Goal: Communication & Community: Answer question/provide support

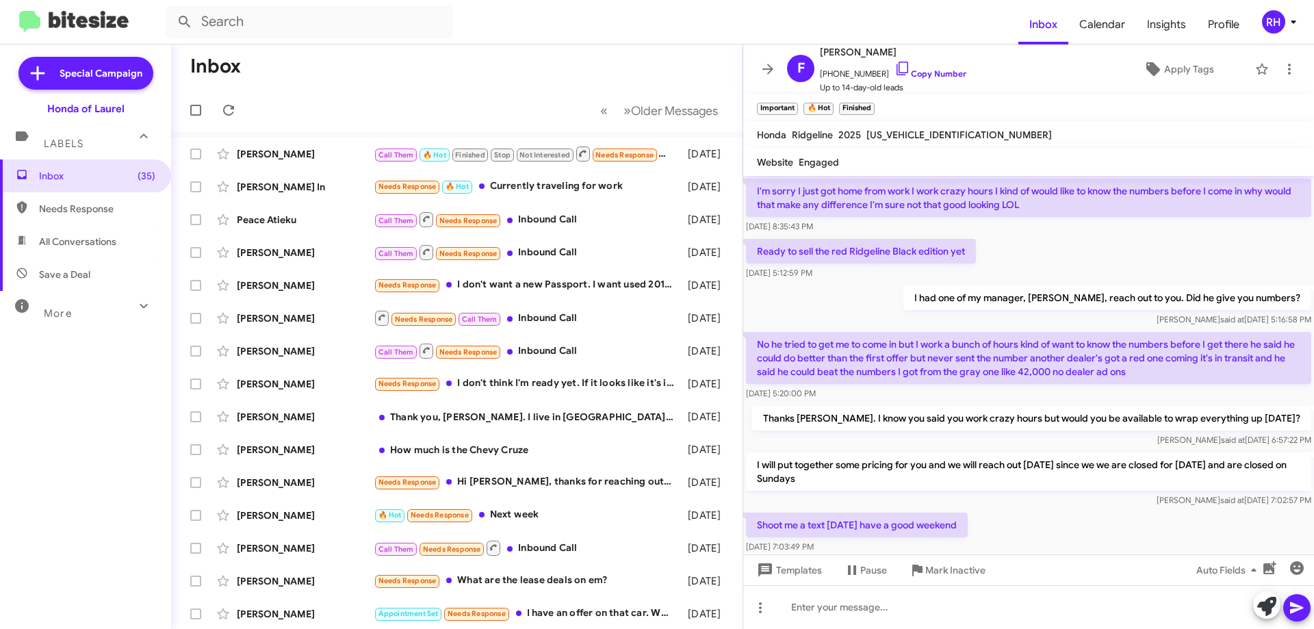
scroll to position [805, 0]
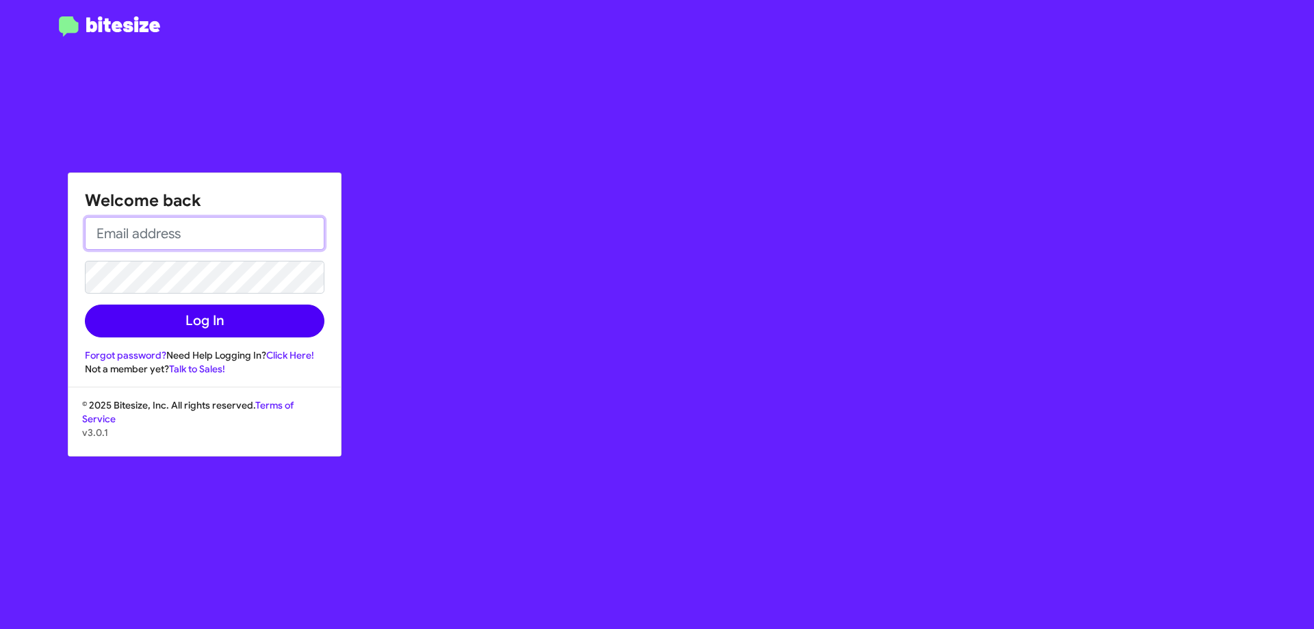
type input "[EMAIL_ADDRESS][DOMAIN_NAME]"
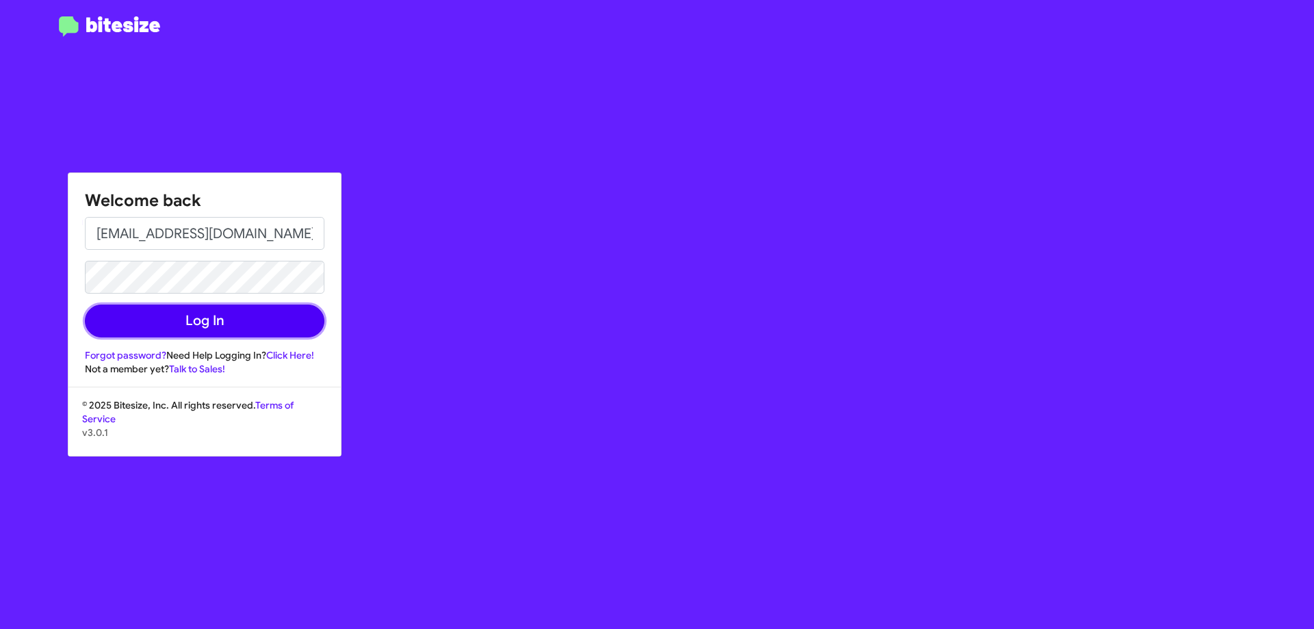
click at [220, 317] on button "Log In" at bounding box center [205, 321] width 240 height 33
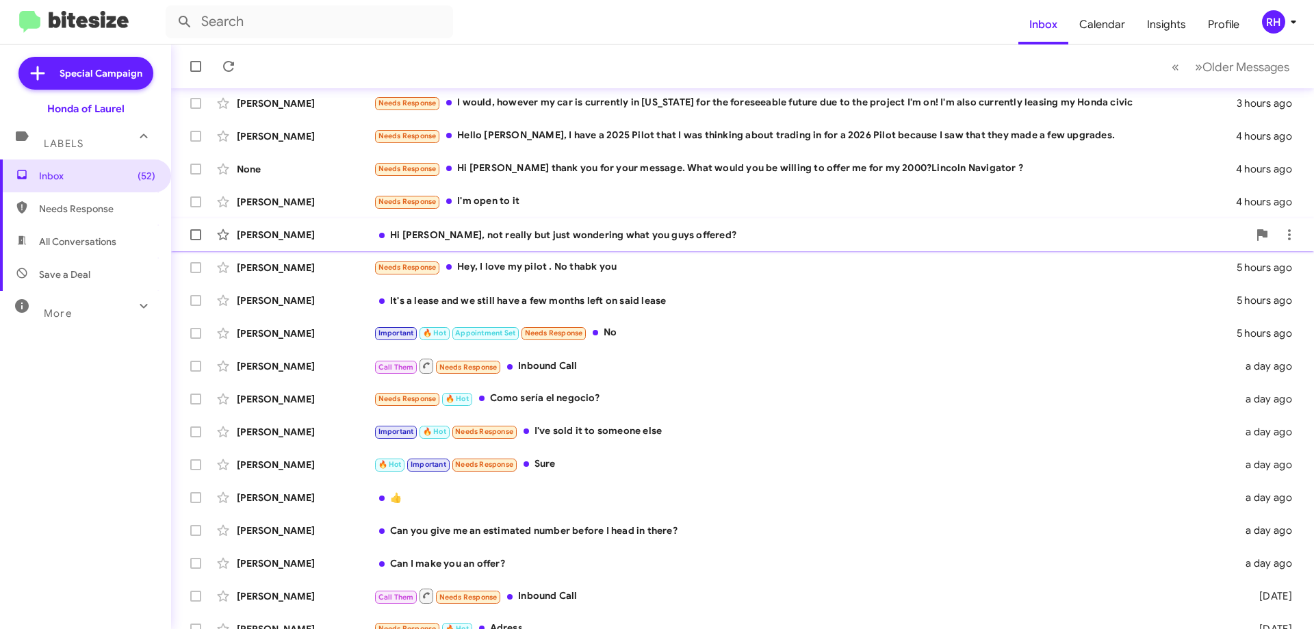
scroll to position [137, 0]
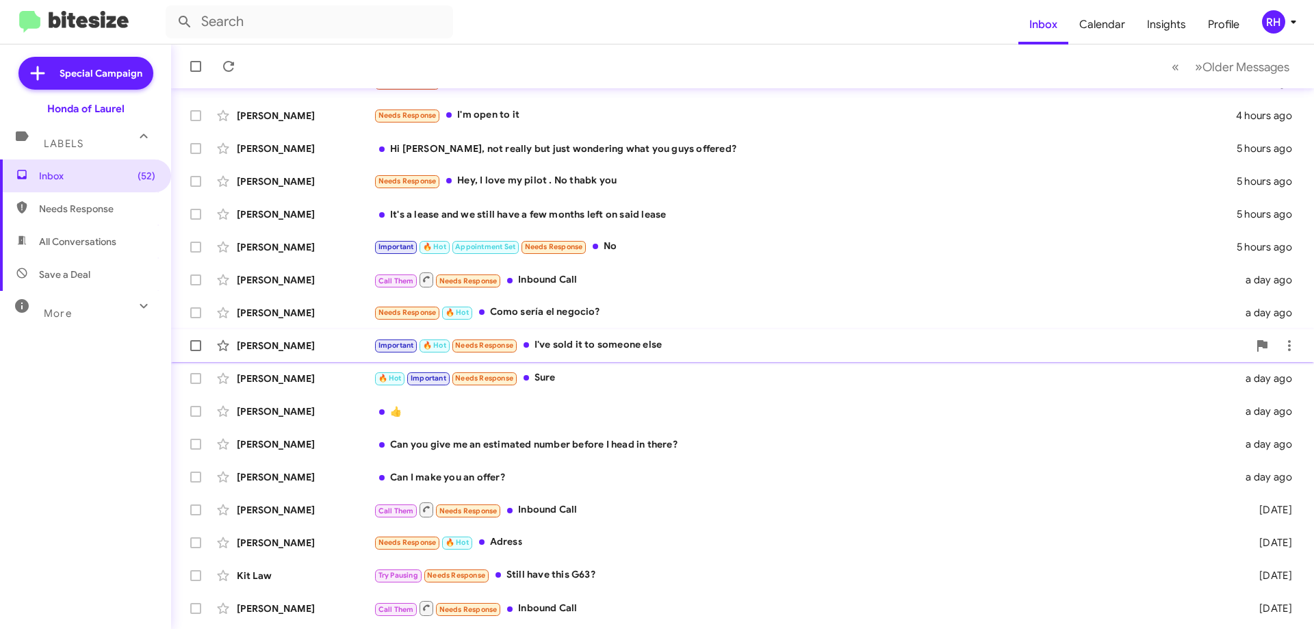
click at [673, 346] on div "Important 🔥 Hot Needs Response I've sold it to someone else" at bounding box center [811, 345] width 875 height 16
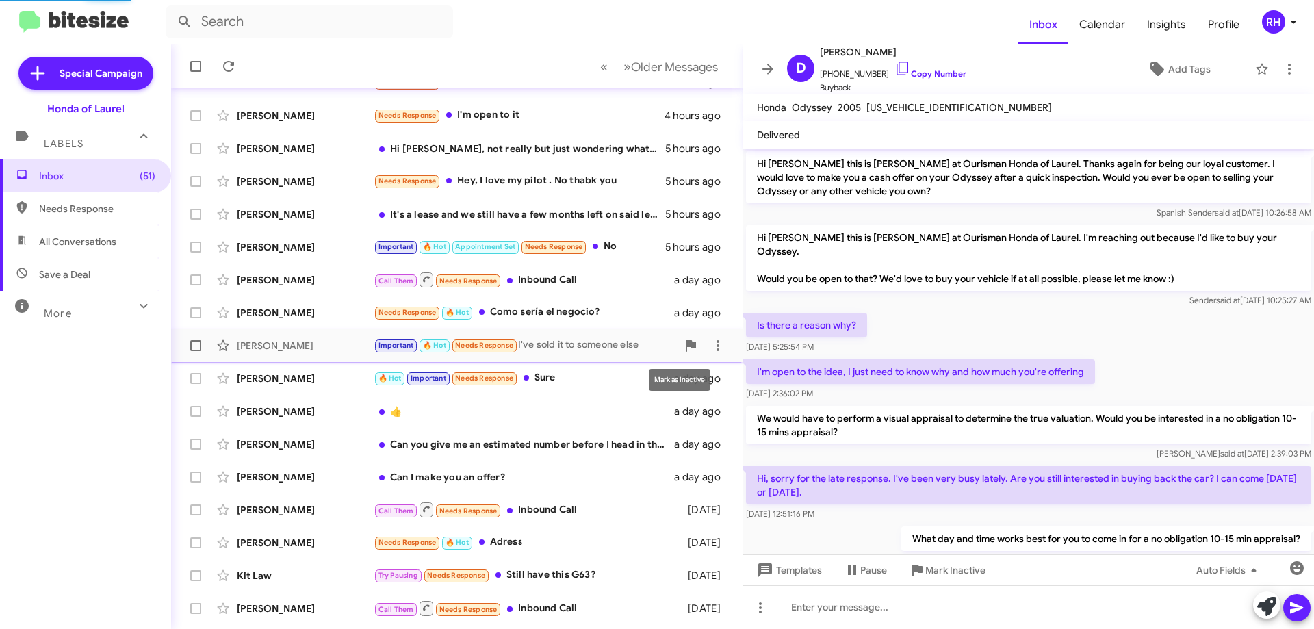
scroll to position [403, 0]
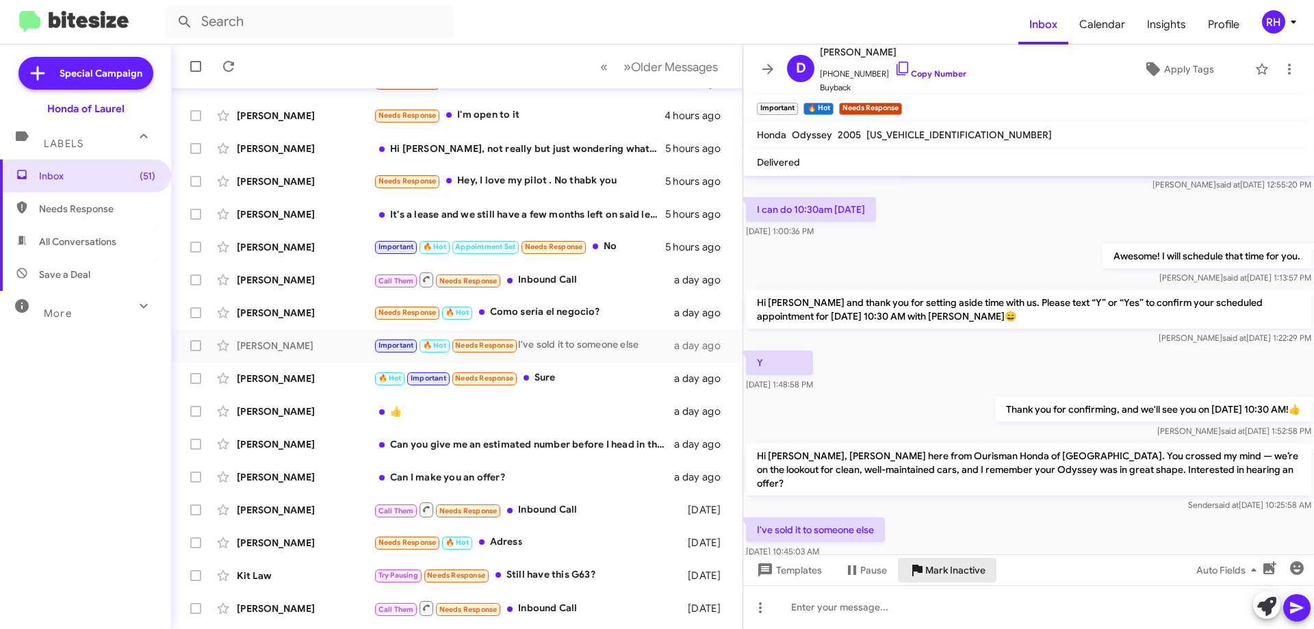
click at [951, 577] on span "Mark Inactive" at bounding box center [955, 570] width 60 height 25
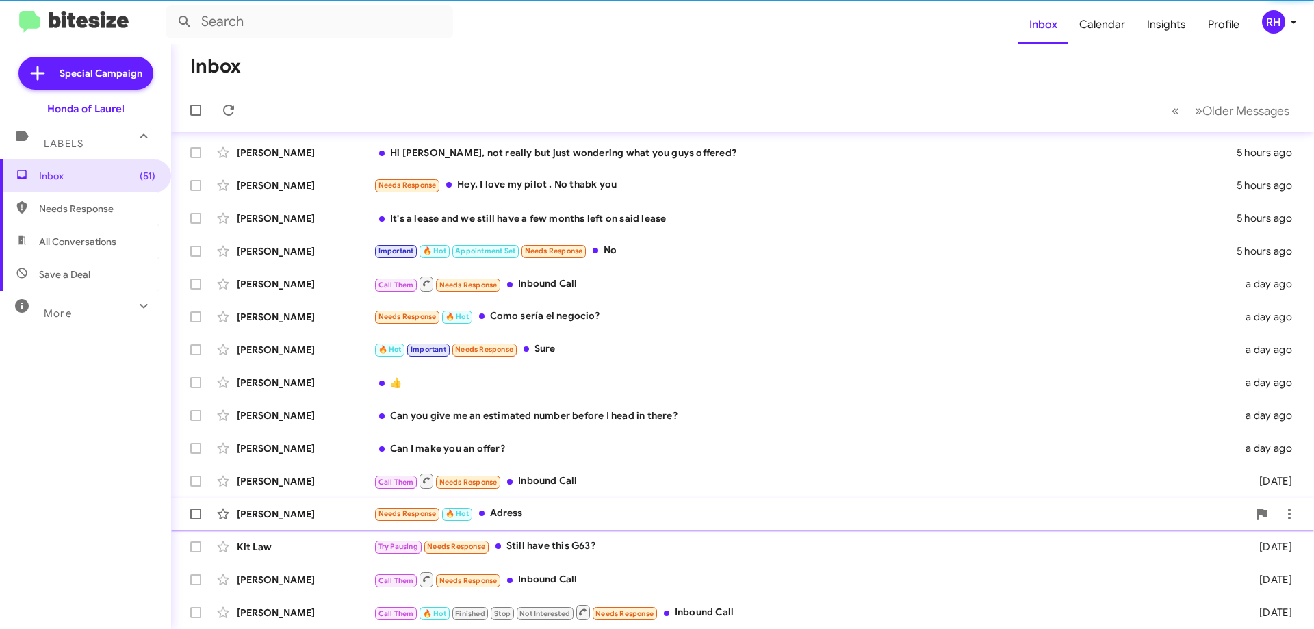
scroll to position [133, 0]
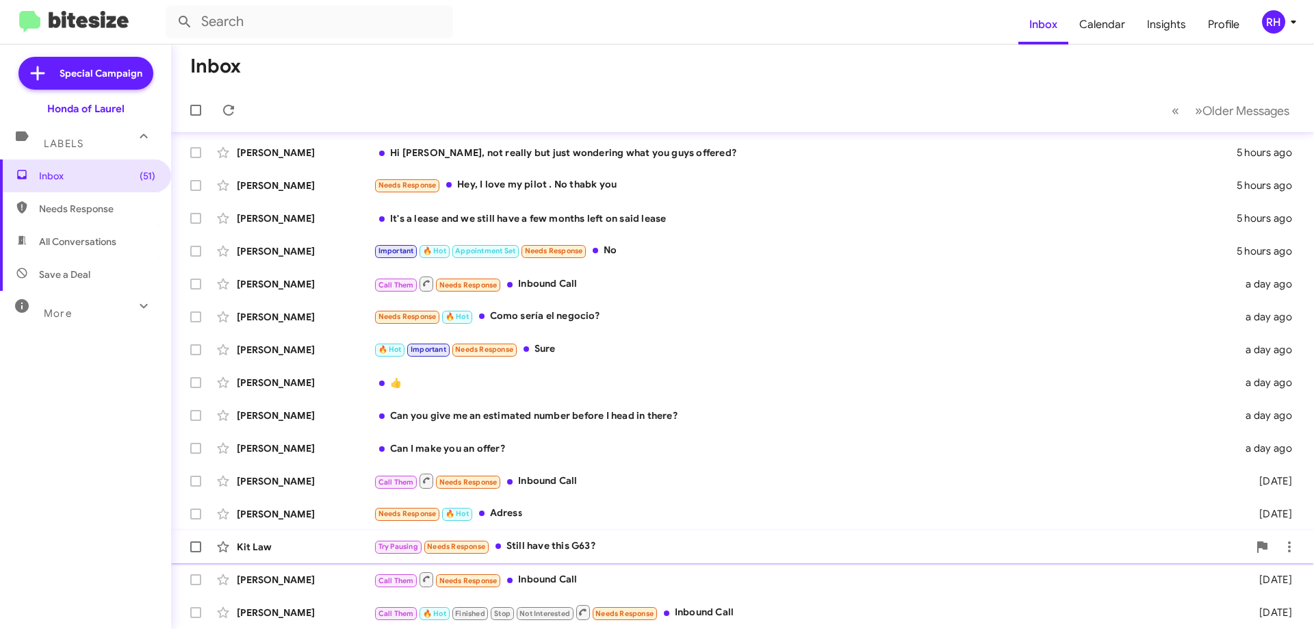
click at [599, 550] on div "Try Pausing Needs Response Still have this G63?" at bounding box center [811, 547] width 875 height 16
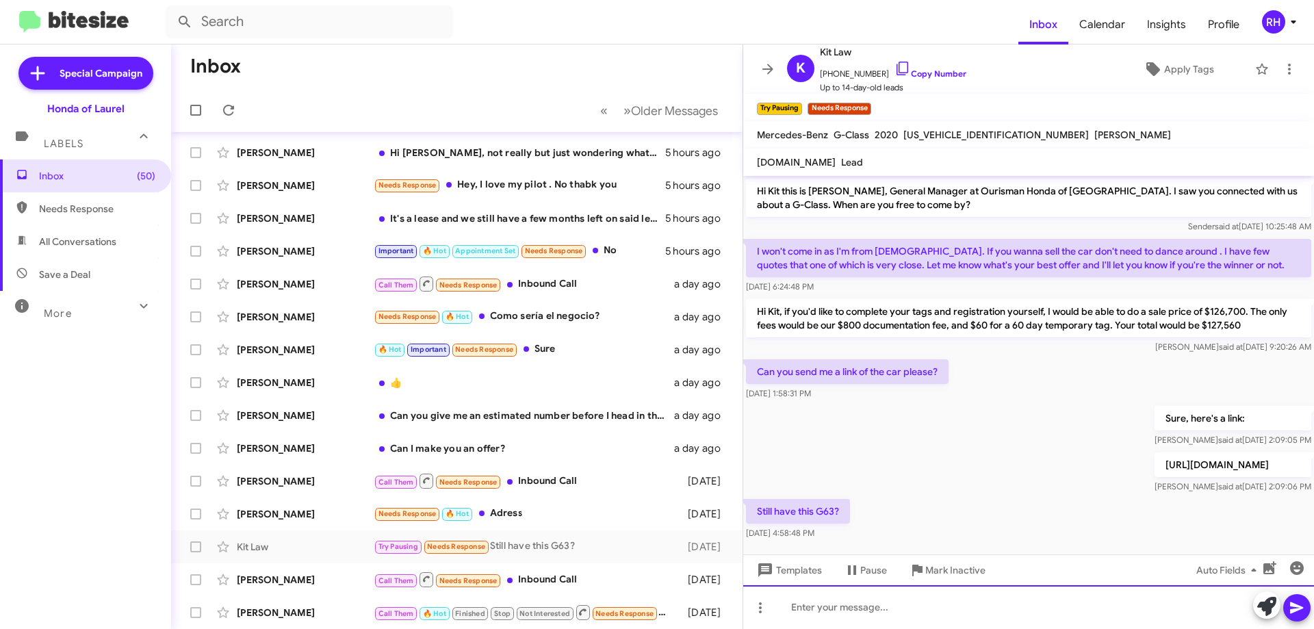
click at [873, 610] on div at bounding box center [1028, 607] width 571 height 44
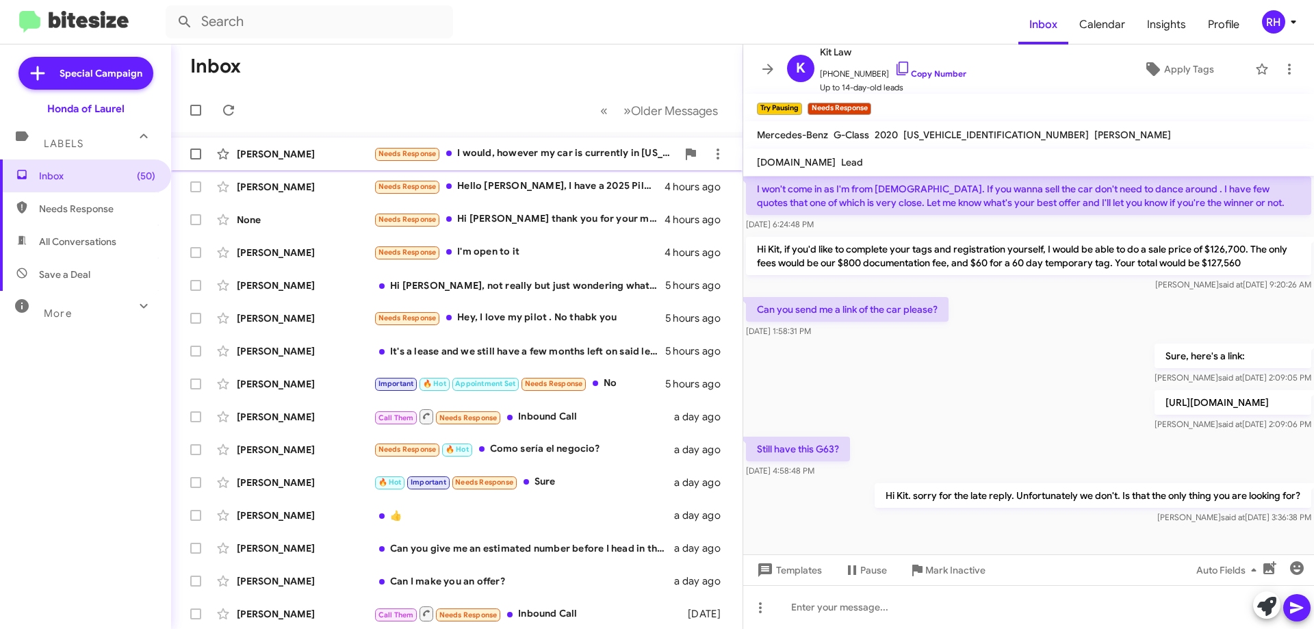
click at [526, 156] on div "Needs Response I would, however my car is currently in [US_STATE] for the fores…" at bounding box center [525, 154] width 303 height 16
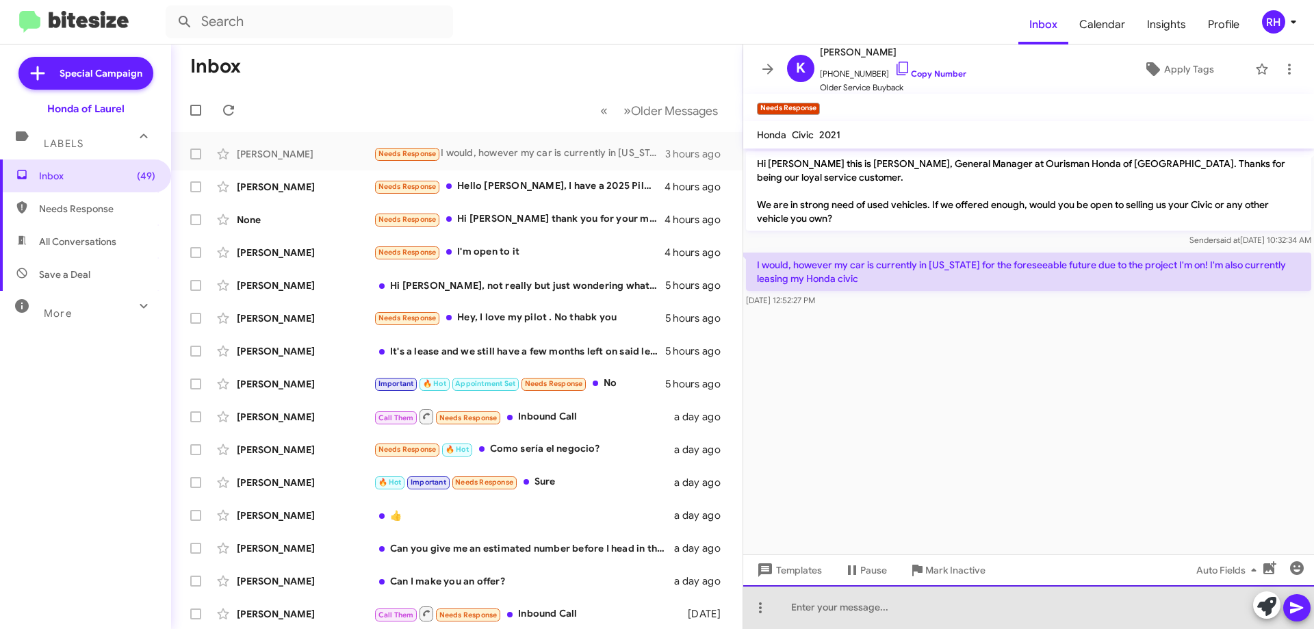
click at [847, 619] on div at bounding box center [1028, 607] width 571 height 44
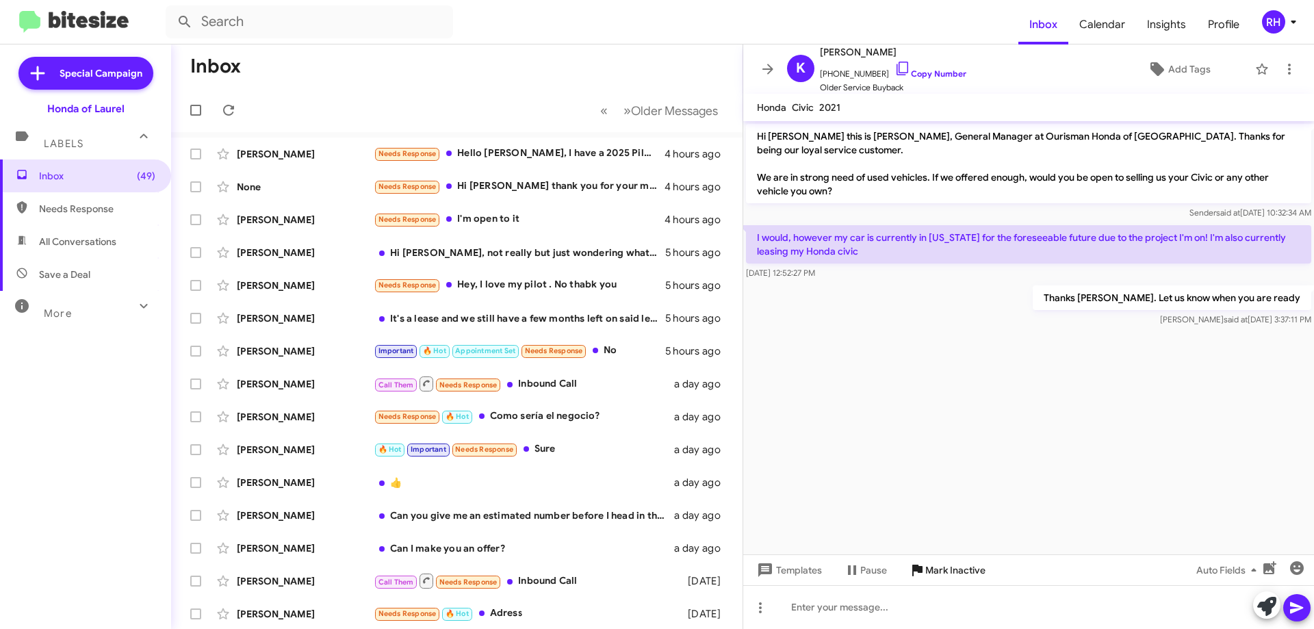
click at [953, 570] on span "Mark Inactive" at bounding box center [955, 570] width 60 height 25
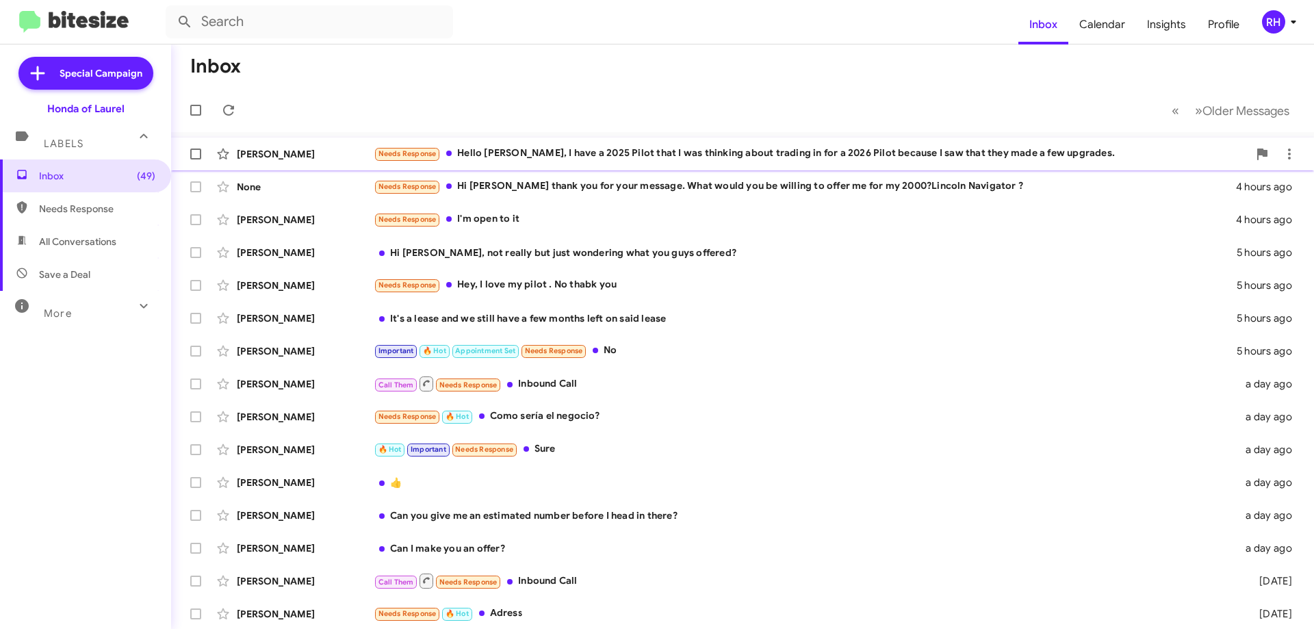
click at [687, 159] on div "Needs Response Hello [PERSON_NAME], I have a 2025 Pilot that I was thinking abo…" at bounding box center [811, 154] width 875 height 16
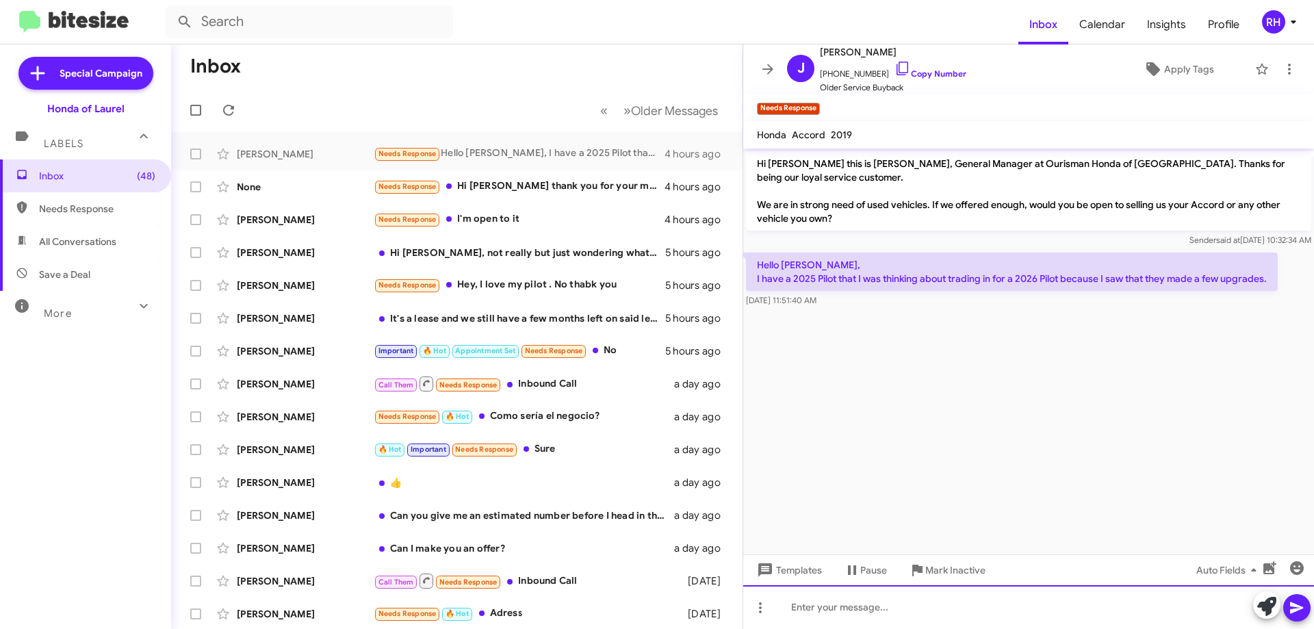
click at [847, 611] on div at bounding box center [1028, 607] width 571 height 44
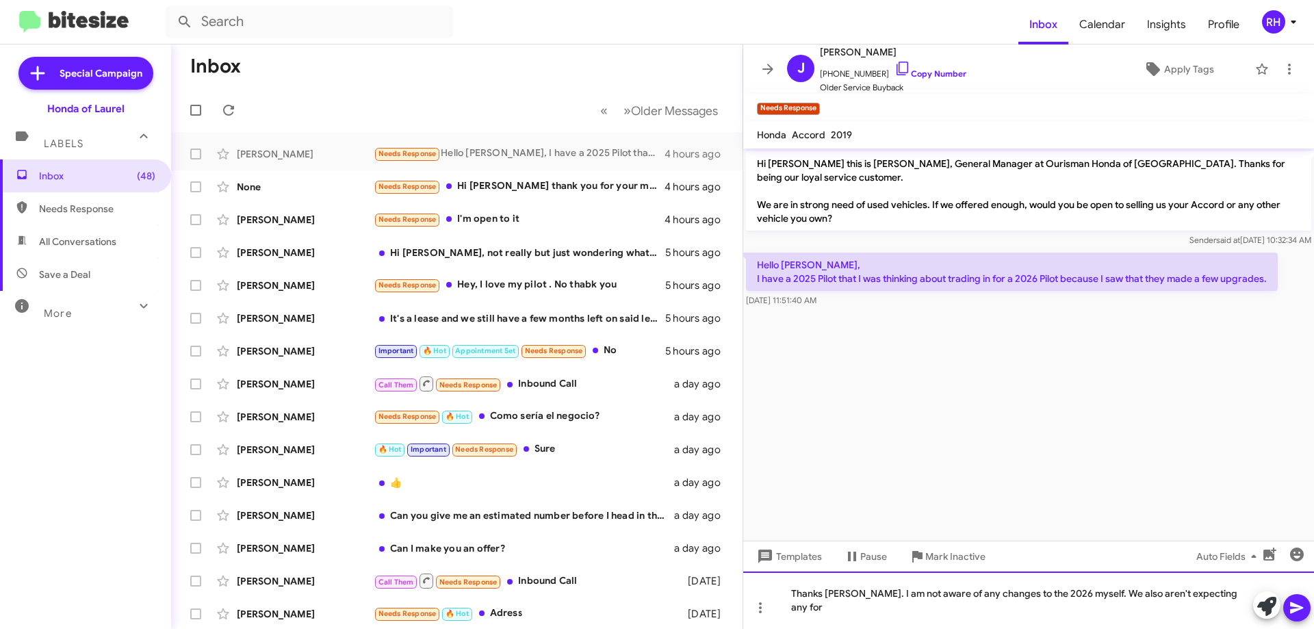
click at [1224, 610] on div "Thanks [PERSON_NAME]. I am not aware of any changes to the 2026 myself. We also…" at bounding box center [1028, 600] width 571 height 57
click at [947, 607] on div "Thanks [PERSON_NAME]. I am not aware of any changes to the 2026 myself. We also…" at bounding box center [1028, 600] width 571 height 57
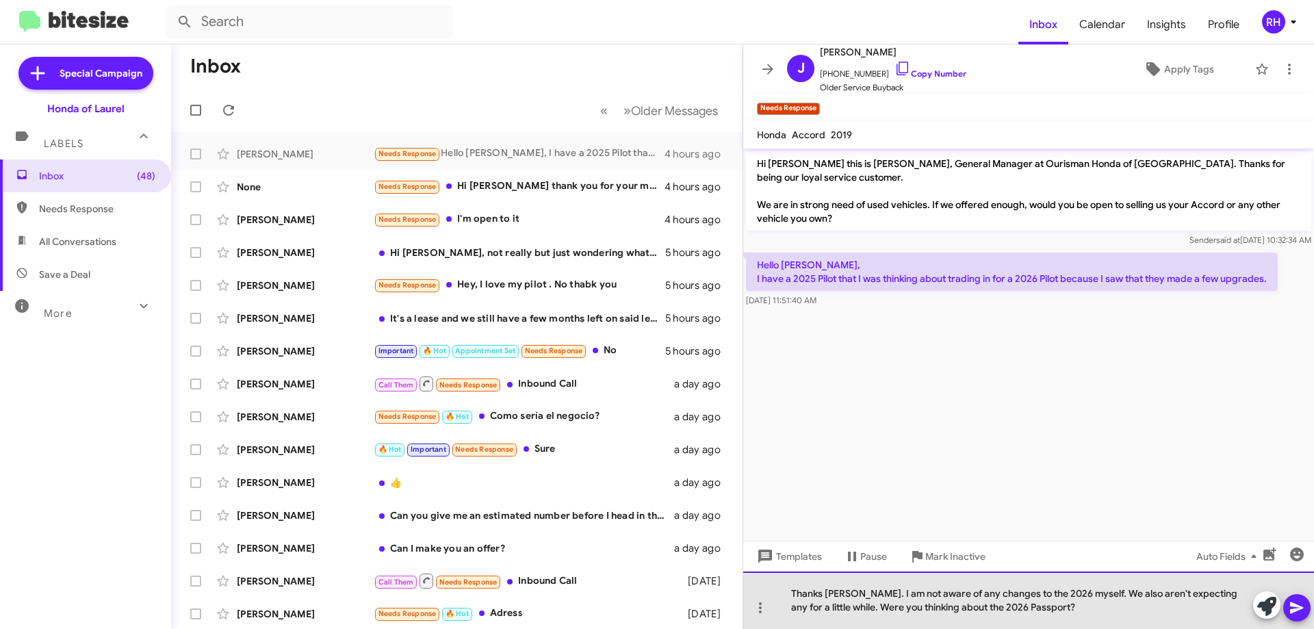
click at [1021, 602] on div "Thanks [PERSON_NAME]. I am not aware of any changes to the 2026 myself. We also…" at bounding box center [1028, 600] width 571 height 57
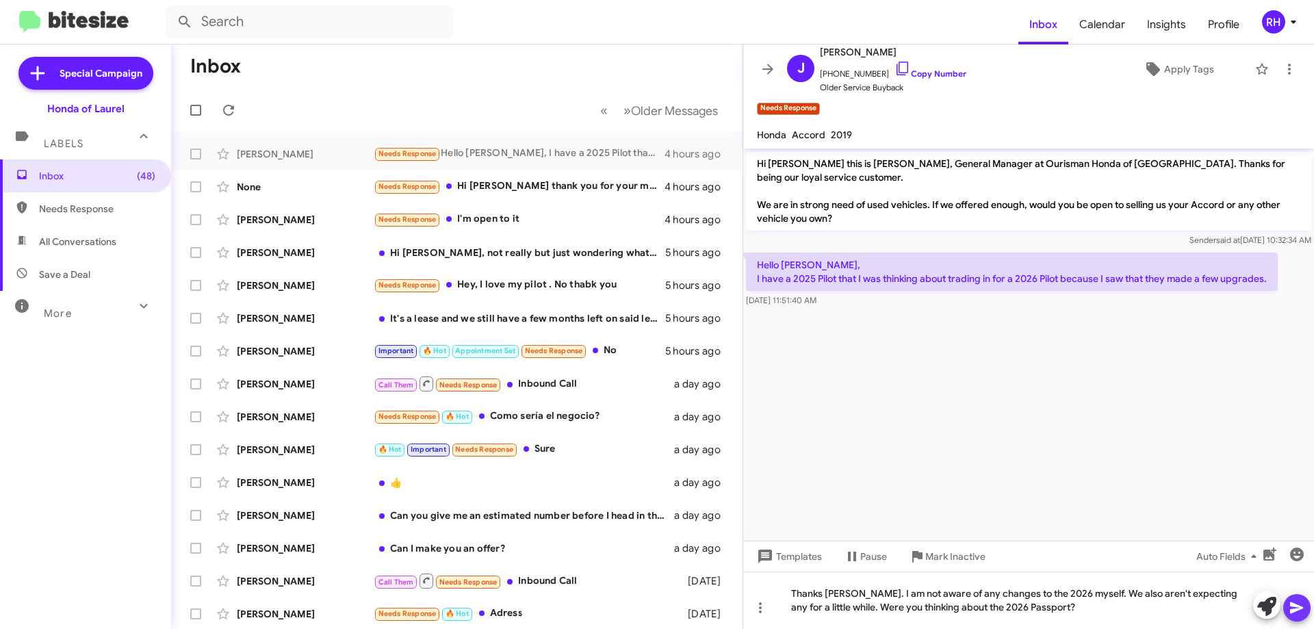
click at [1300, 607] on icon at bounding box center [1296, 608] width 13 height 12
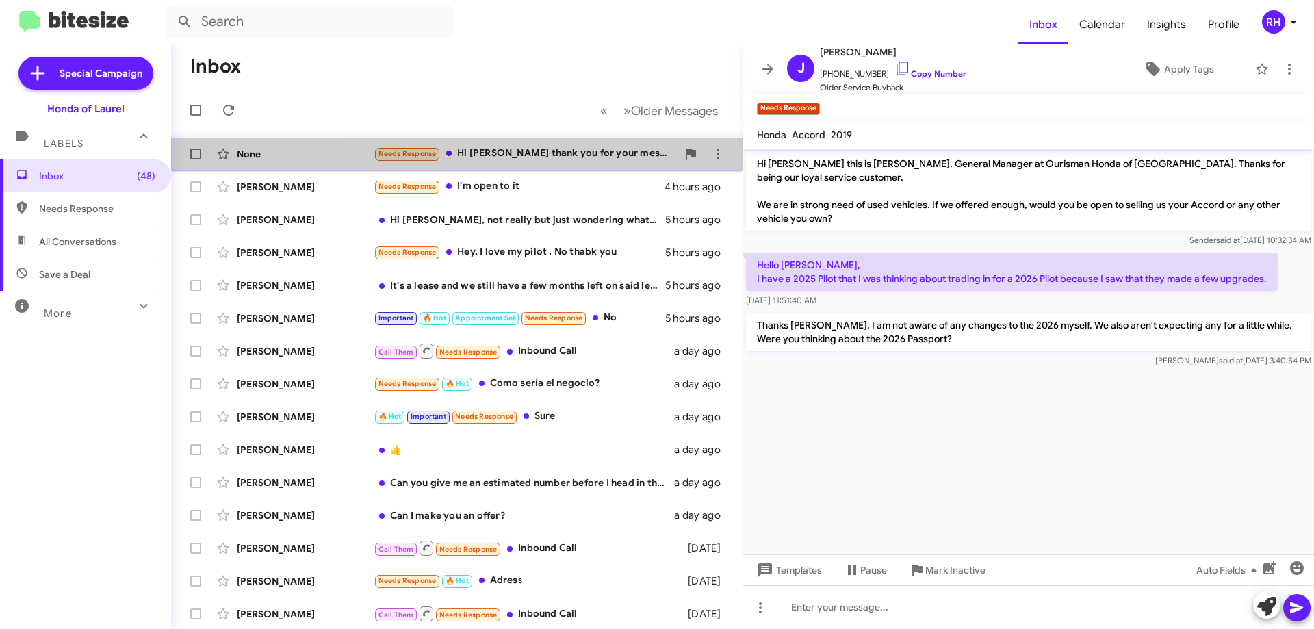
click at [543, 156] on div "Needs Response Hi [PERSON_NAME] thank you for your message. What would you be w…" at bounding box center [525, 154] width 303 height 16
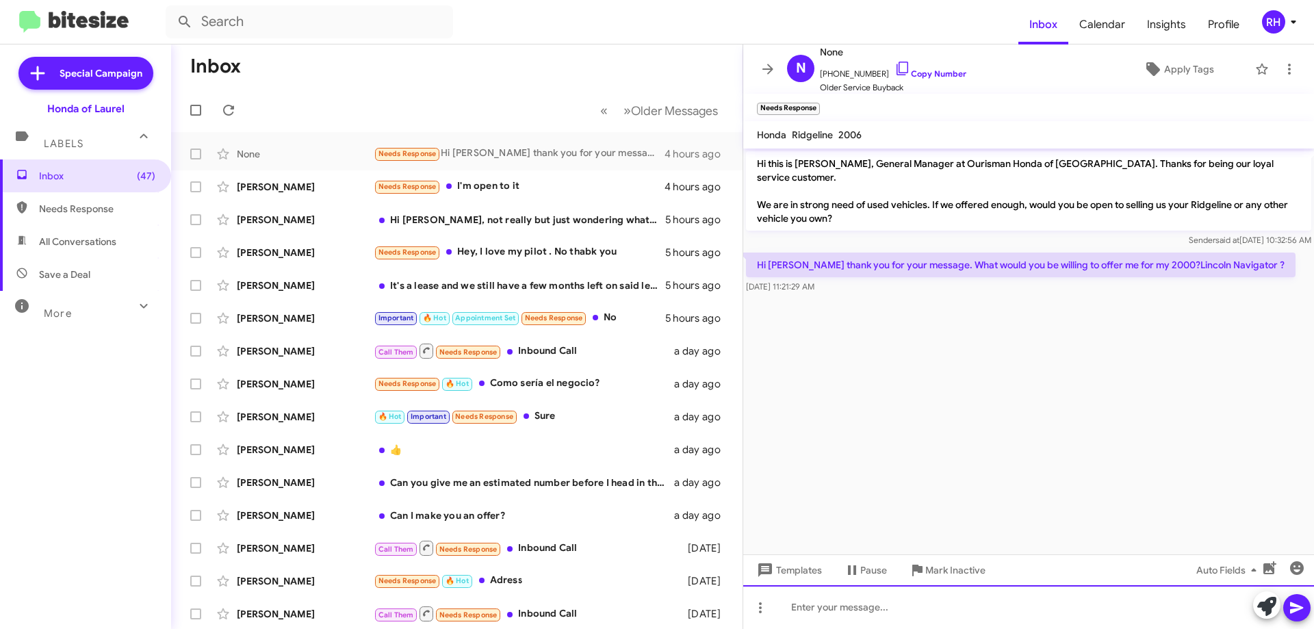
click at [833, 606] on div at bounding box center [1028, 607] width 571 height 44
click at [788, 607] on div at bounding box center [1028, 607] width 571 height 44
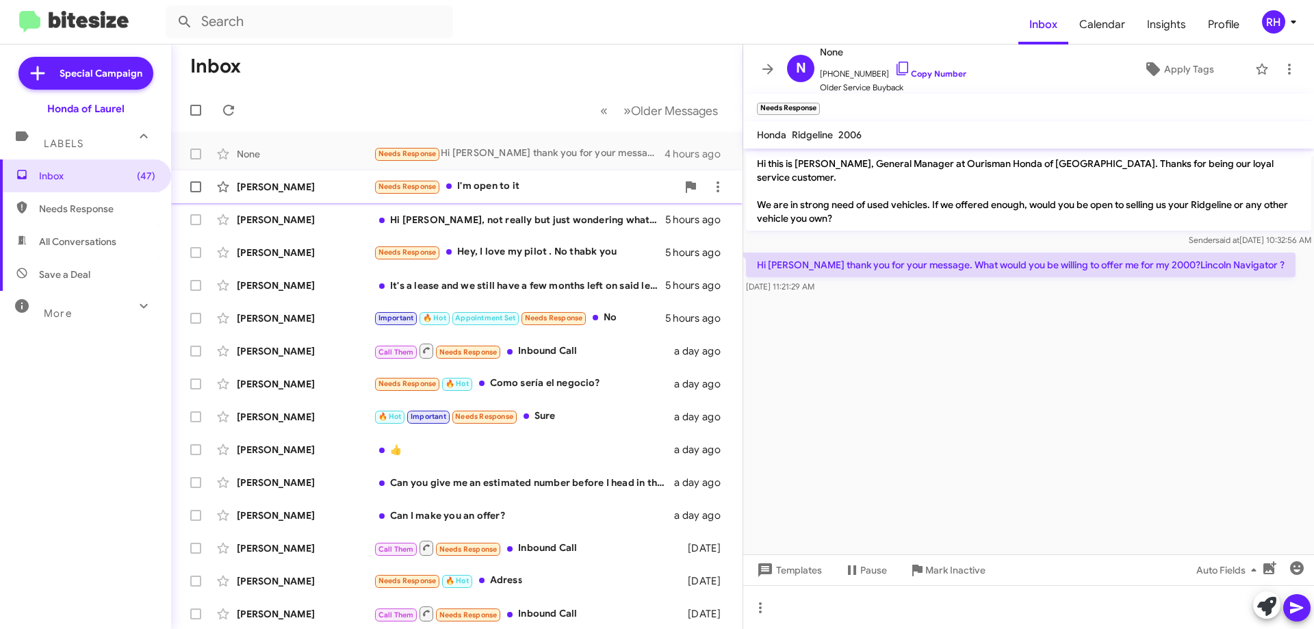
click at [531, 181] on div "Needs Response I'm open to it" at bounding box center [525, 187] width 303 height 16
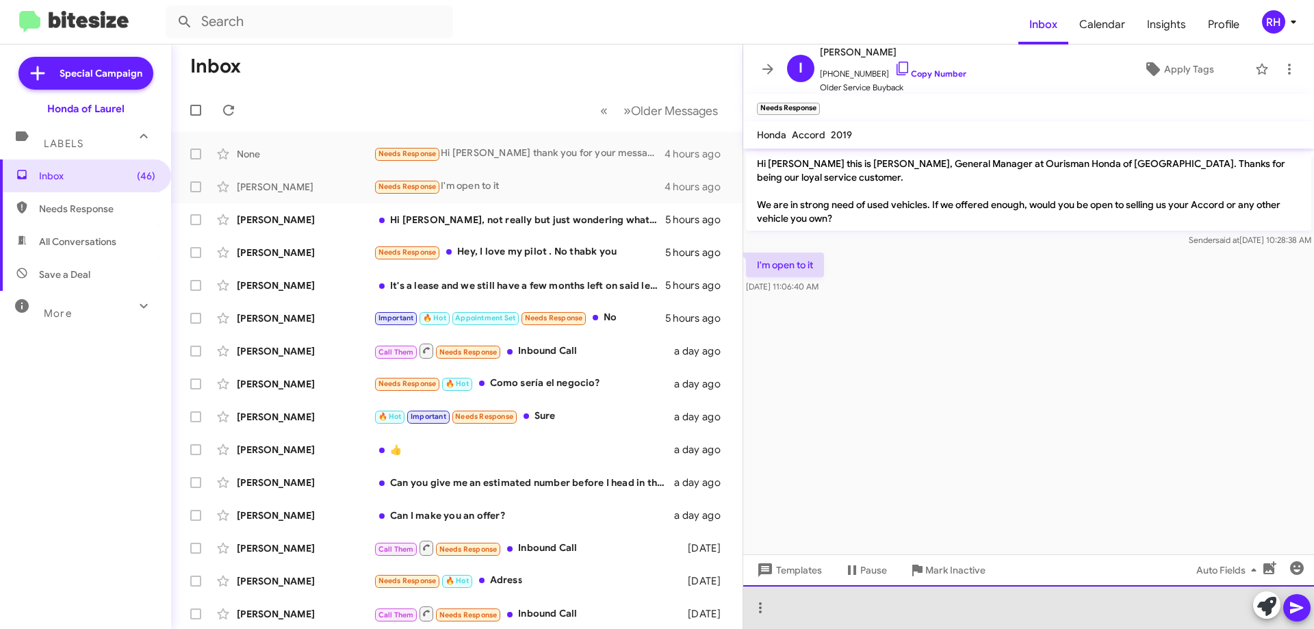
click at [866, 607] on div at bounding box center [1028, 607] width 571 height 44
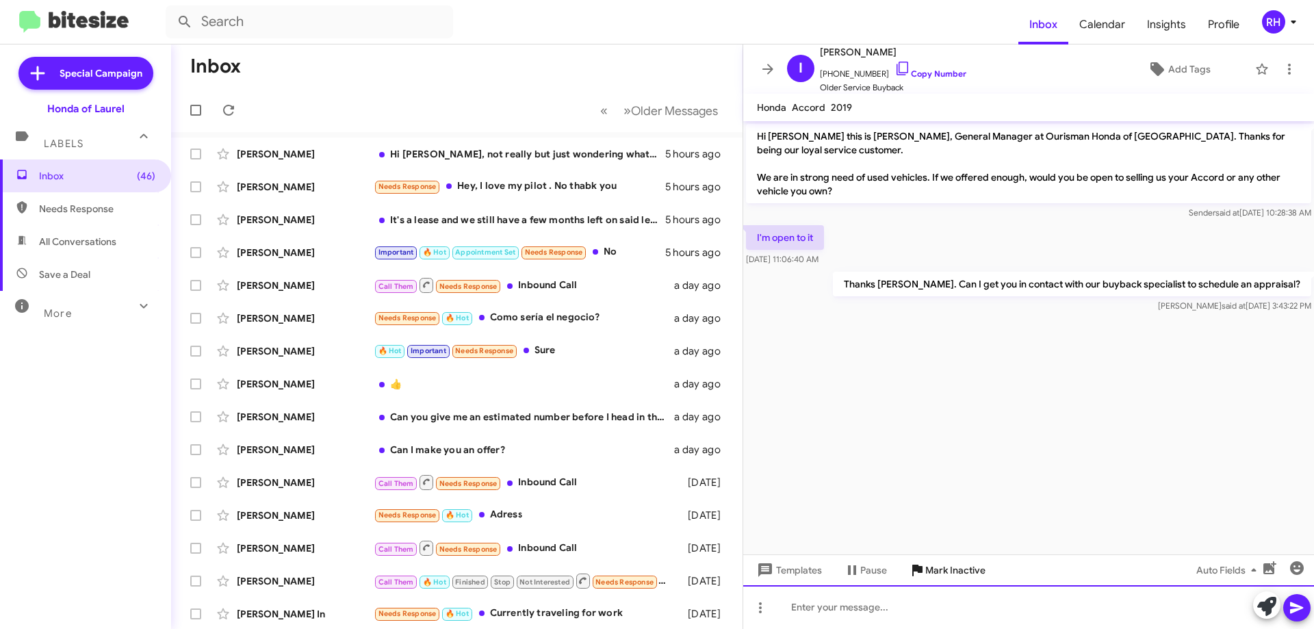
drag, startPoint x: 890, startPoint y: 604, endPoint x: 916, endPoint y: 582, distance: 34.0
click at [895, 601] on div at bounding box center [1028, 607] width 571 height 44
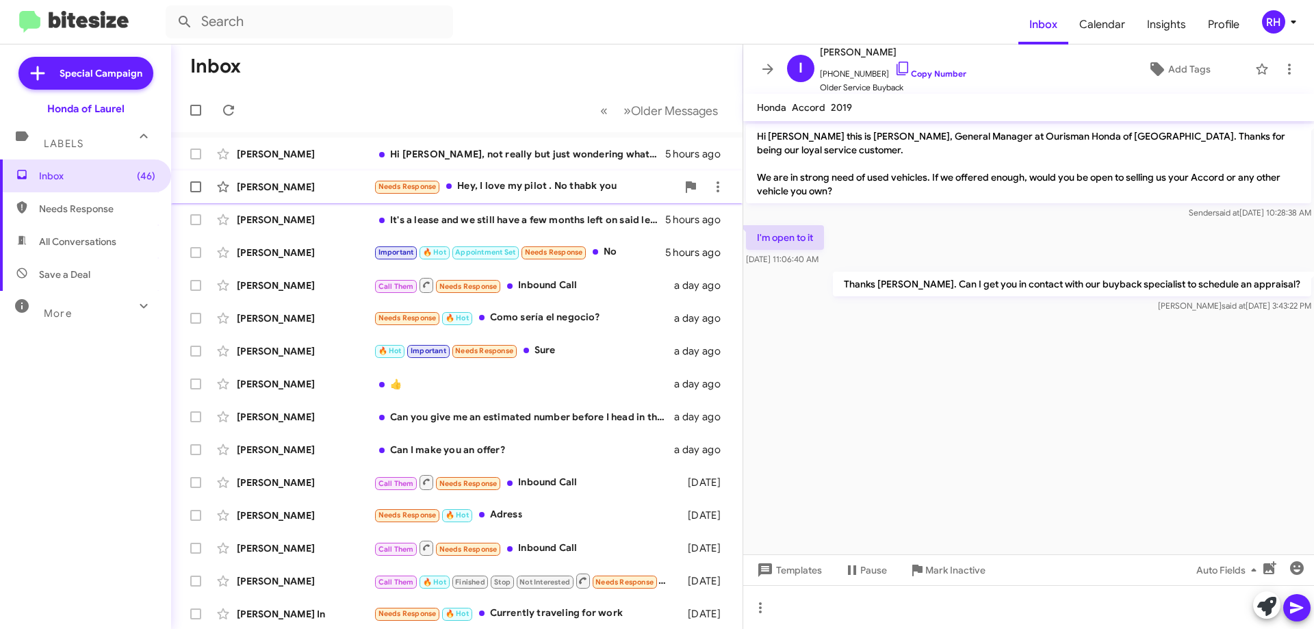
click at [517, 190] on div "Needs Response Hey, I love my pilot . No thabk you" at bounding box center [525, 187] width 303 height 16
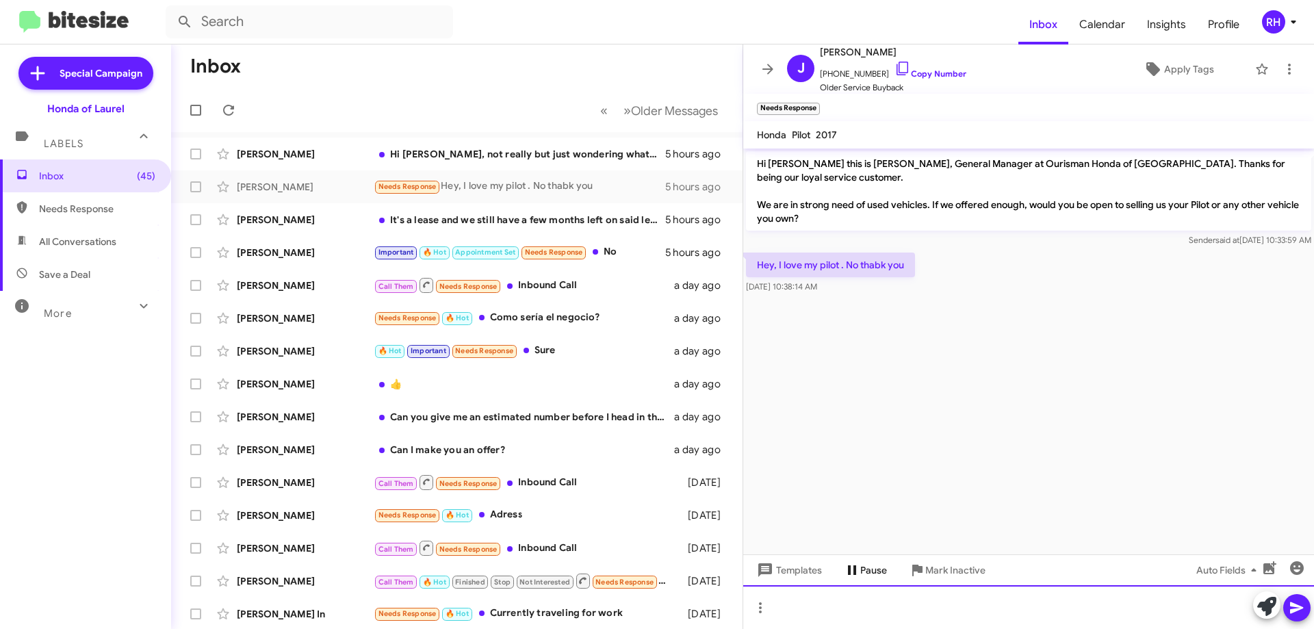
drag, startPoint x: 859, startPoint y: 596, endPoint x: 875, endPoint y: 561, distance: 38.6
click at [859, 596] on div at bounding box center [1028, 607] width 571 height 44
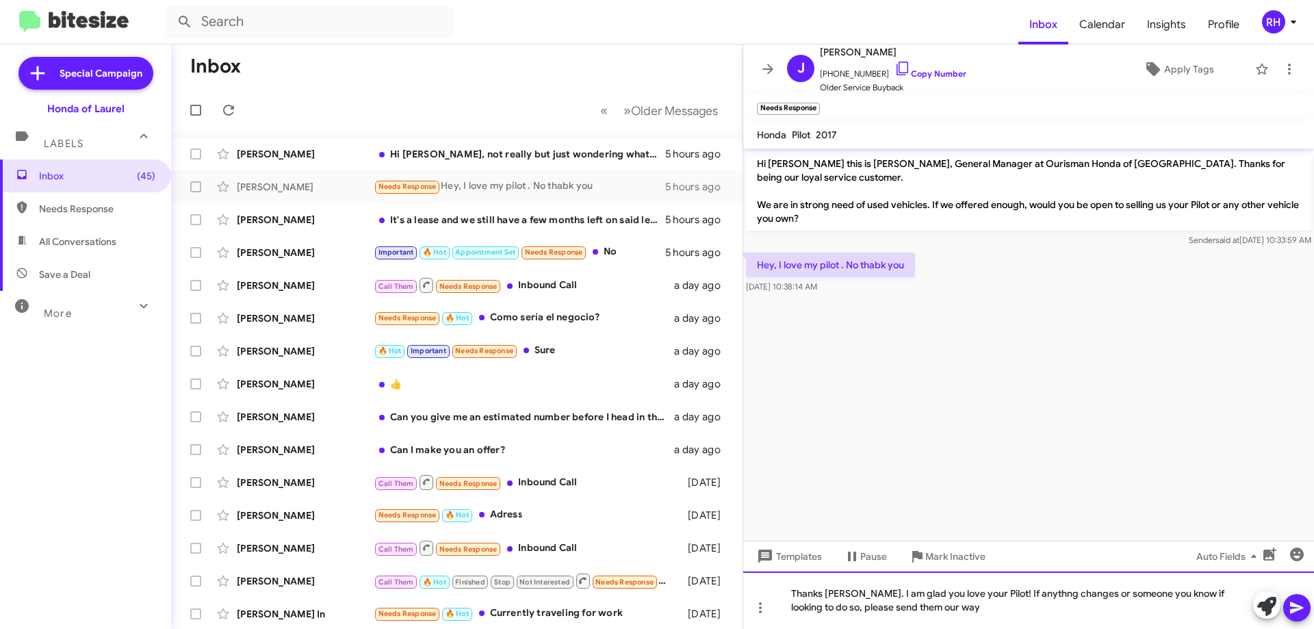
click at [1010, 596] on div "Thanks [PERSON_NAME]. I am glad you love your Pilot! If anythng changes or some…" at bounding box center [1028, 600] width 571 height 57
click at [935, 607] on div "Thanks [PERSON_NAME]. I am glad you love your Pilot! If anything changes or som…" at bounding box center [1028, 600] width 571 height 57
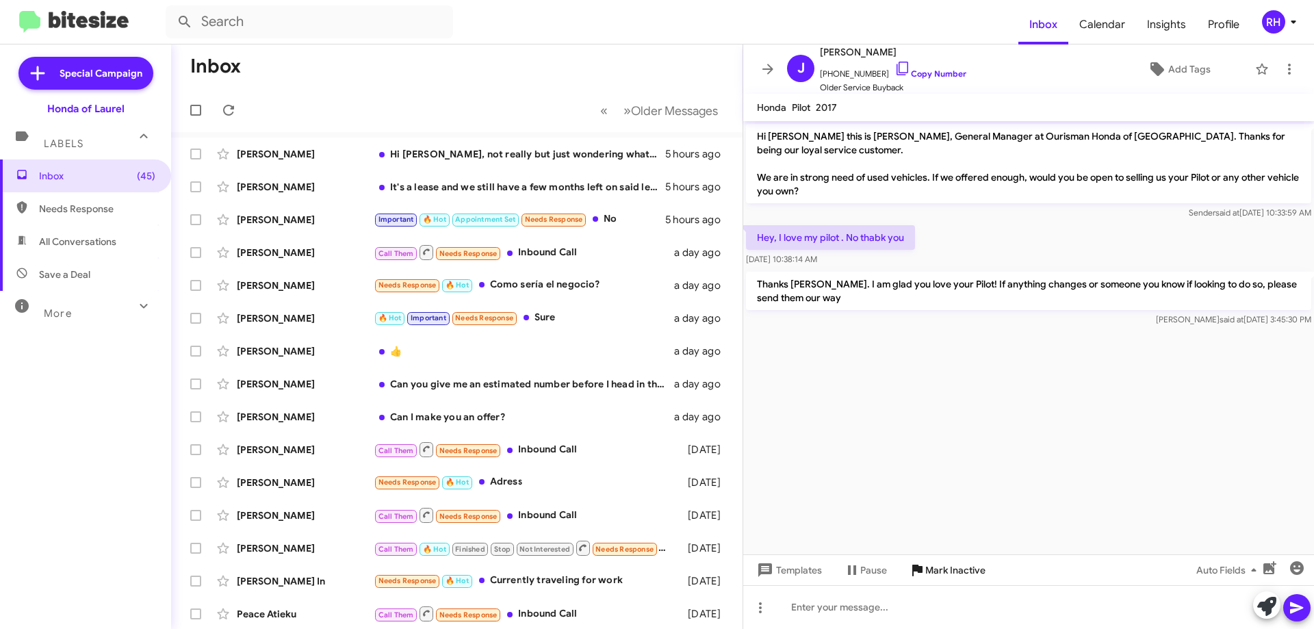
click at [957, 579] on span "Mark Inactive" at bounding box center [955, 570] width 60 height 25
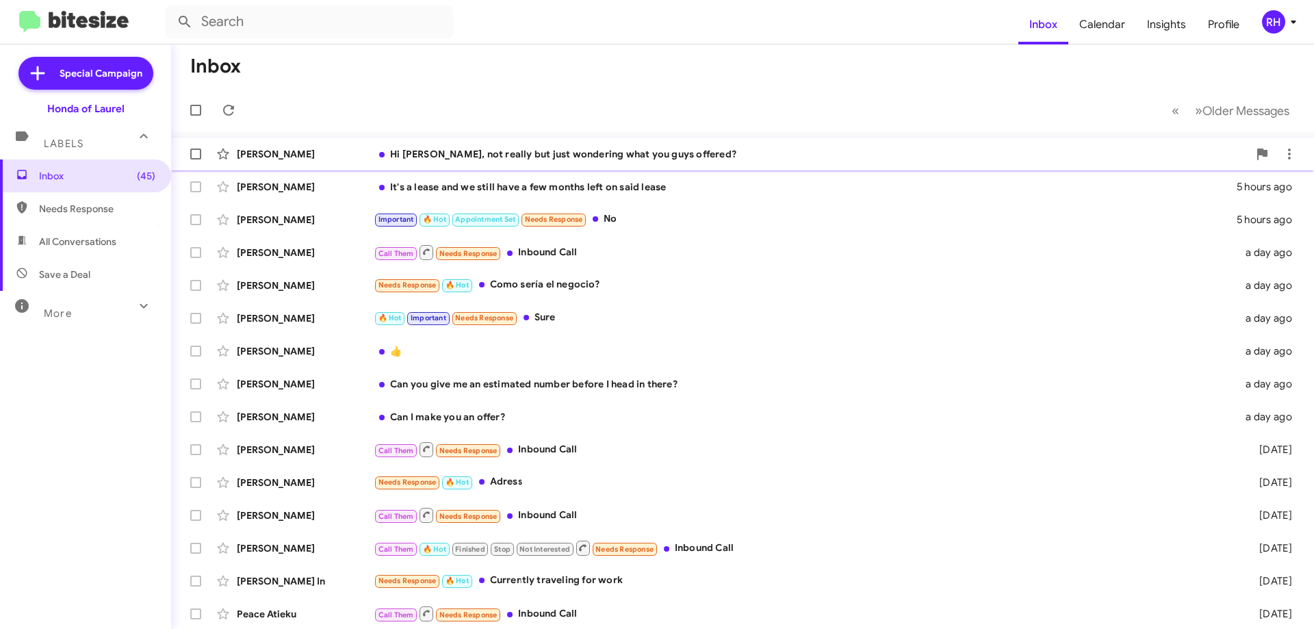
click at [572, 155] on div "Hi [PERSON_NAME], not really but just wondering what you guys offered?" at bounding box center [811, 154] width 875 height 14
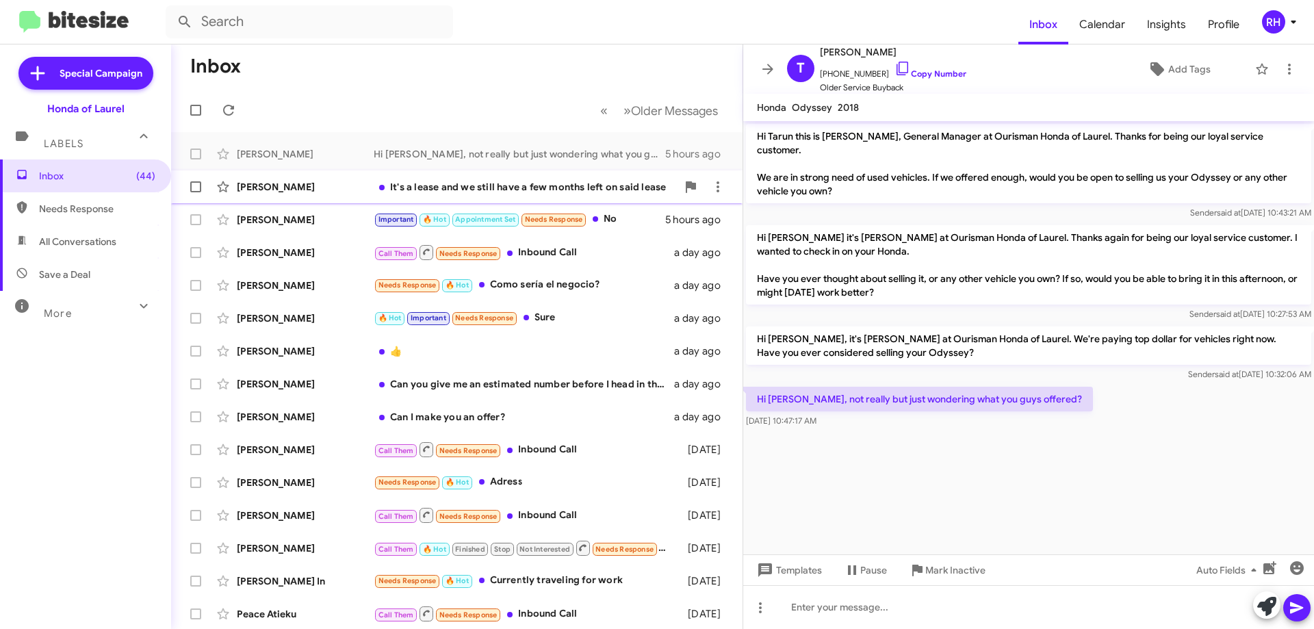
click at [493, 188] on div "It's a lease and we still have a few months left on said lease" at bounding box center [525, 187] width 303 height 14
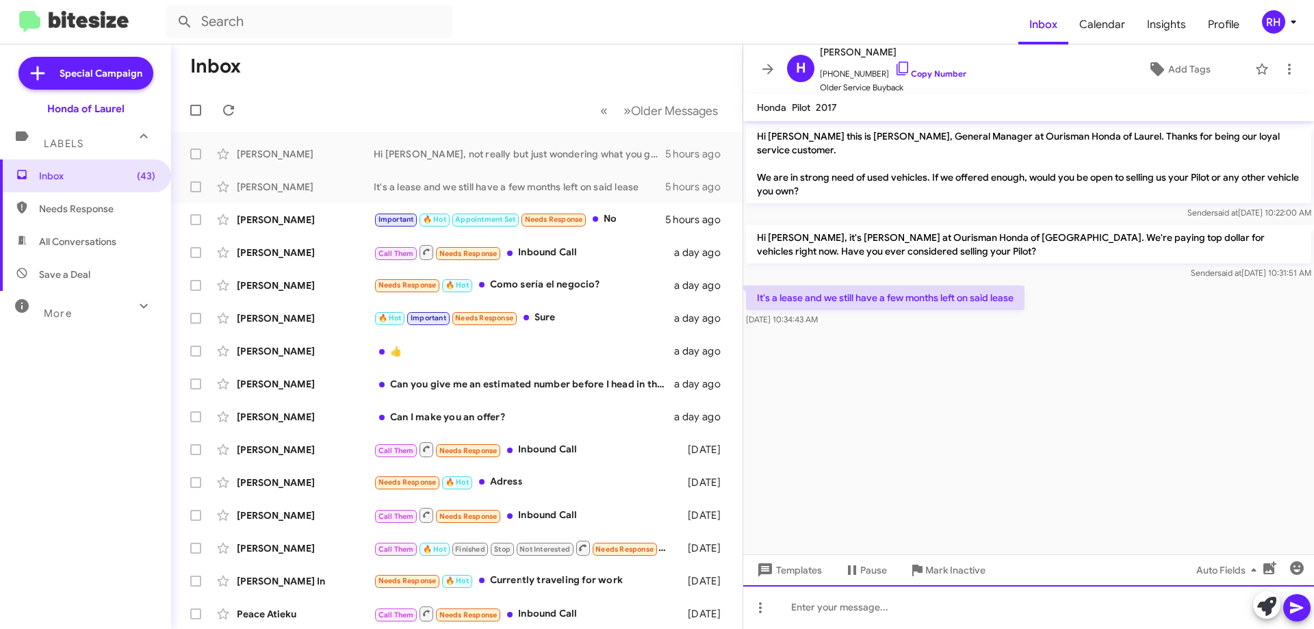
click at [823, 611] on div at bounding box center [1028, 607] width 571 height 44
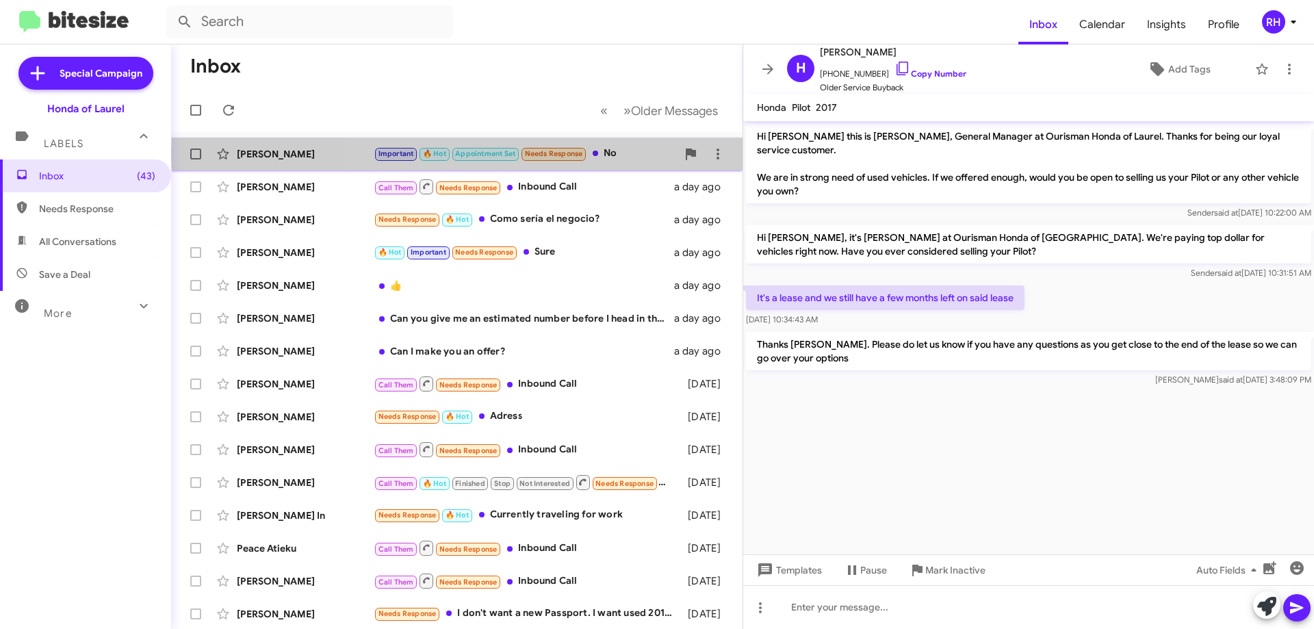
click at [615, 154] on div "Important 🔥 Hot Appointment Set Needs Response No" at bounding box center [525, 154] width 303 height 16
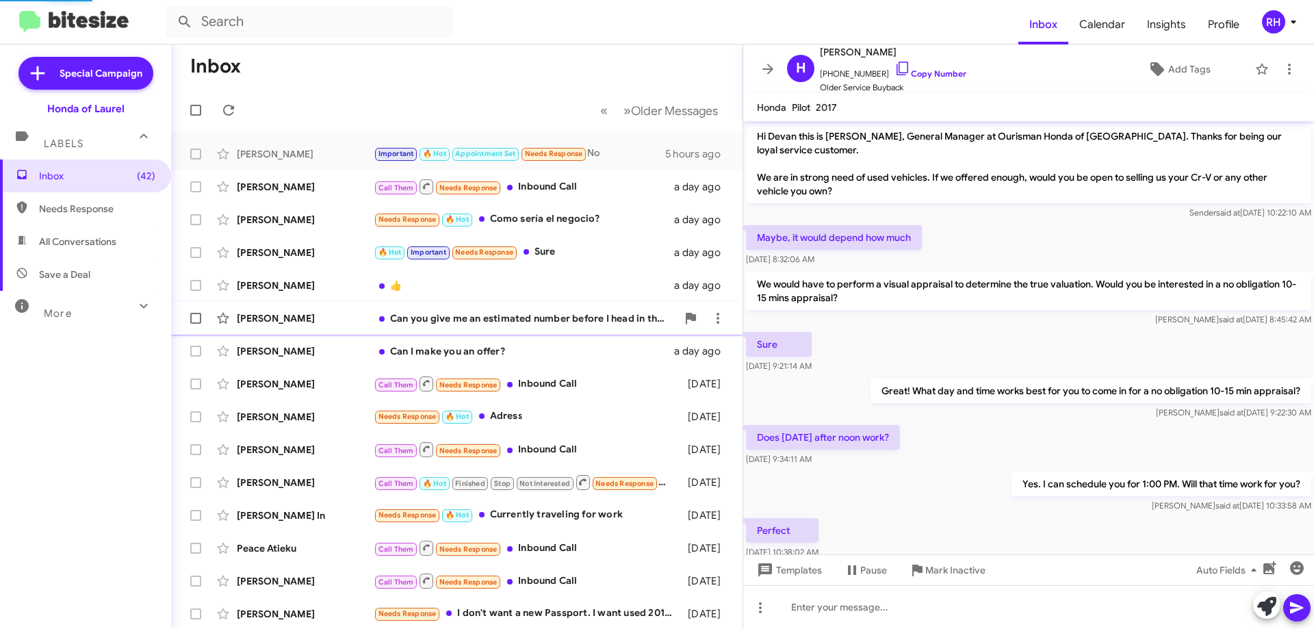
scroll to position [291, 0]
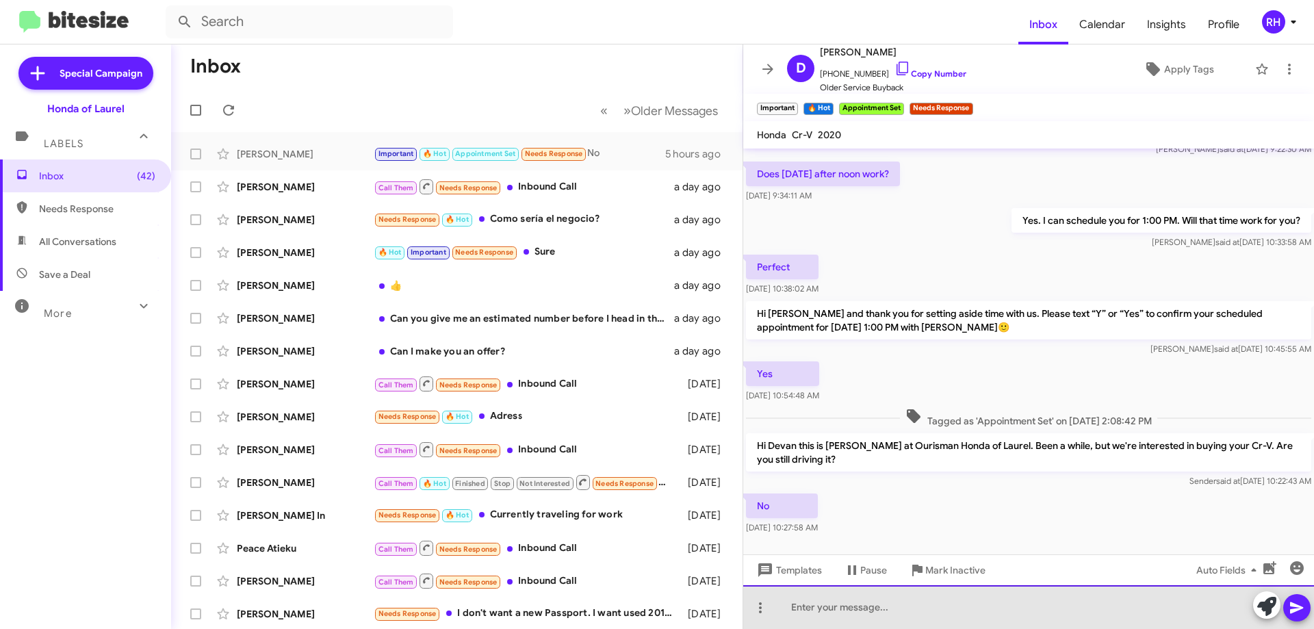
click at [875, 621] on div at bounding box center [1028, 607] width 571 height 44
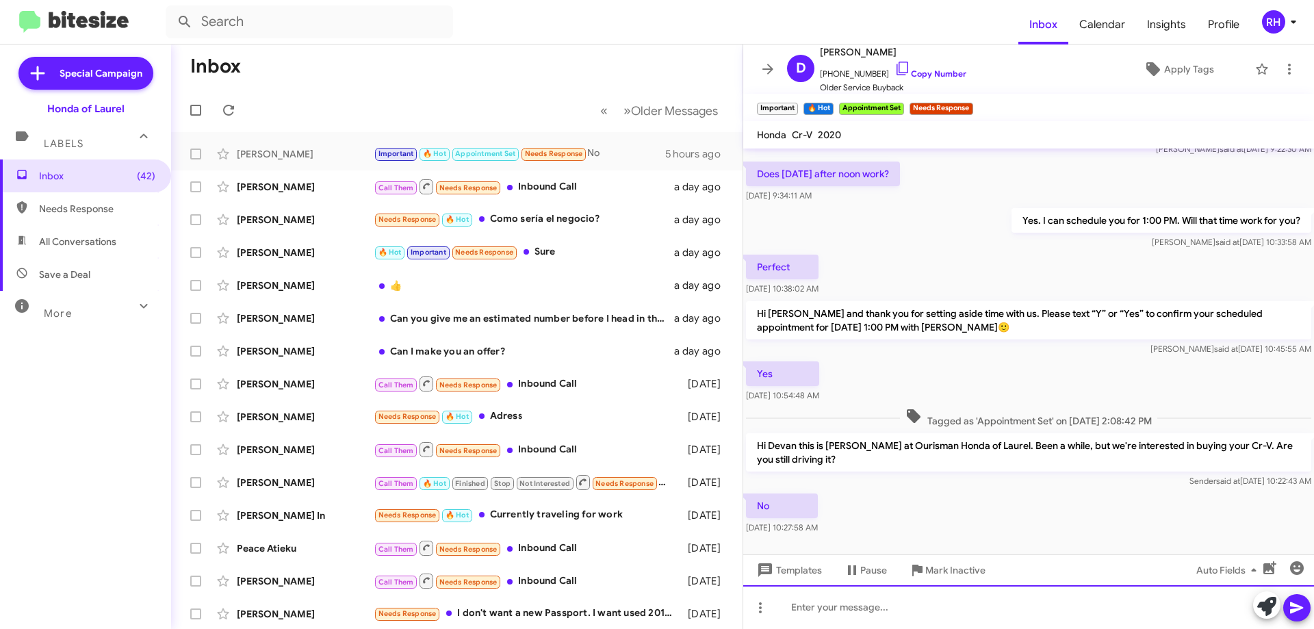
click at [896, 611] on div at bounding box center [1028, 607] width 571 height 44
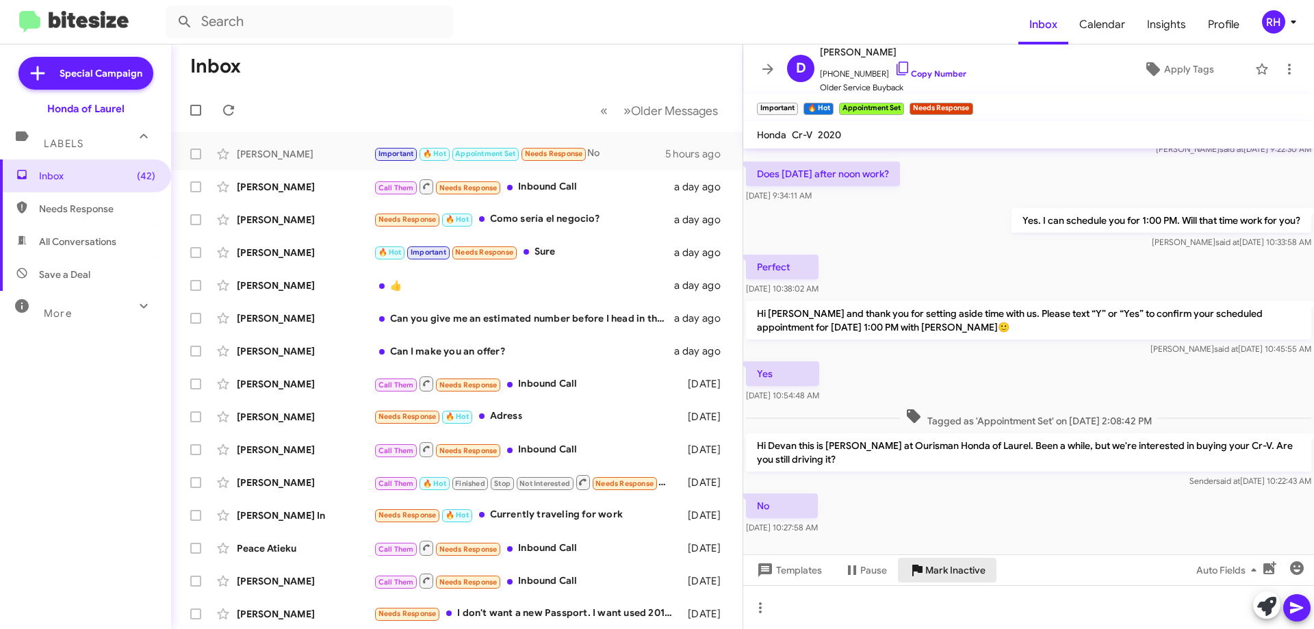
click at [942, 572] on span "Mark Inactive" at bounding box center [955, 570] width 60 height 25
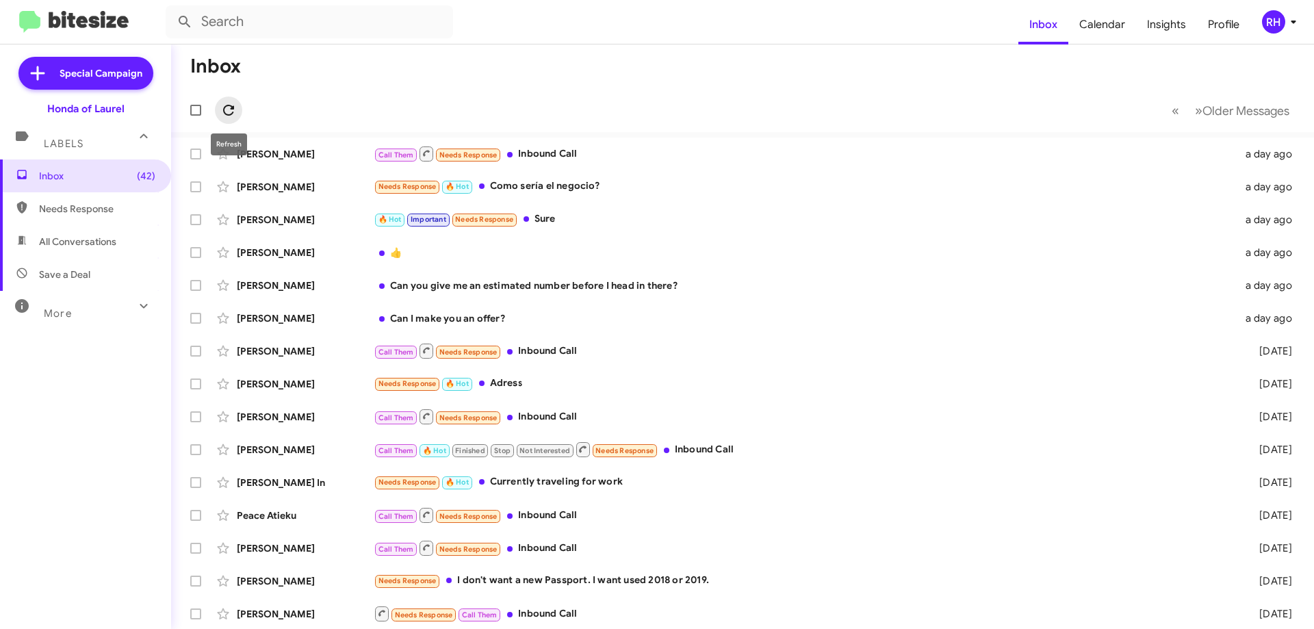
click at [228, 113] on icon at bounding box center [228, 110] width 16 height 16
